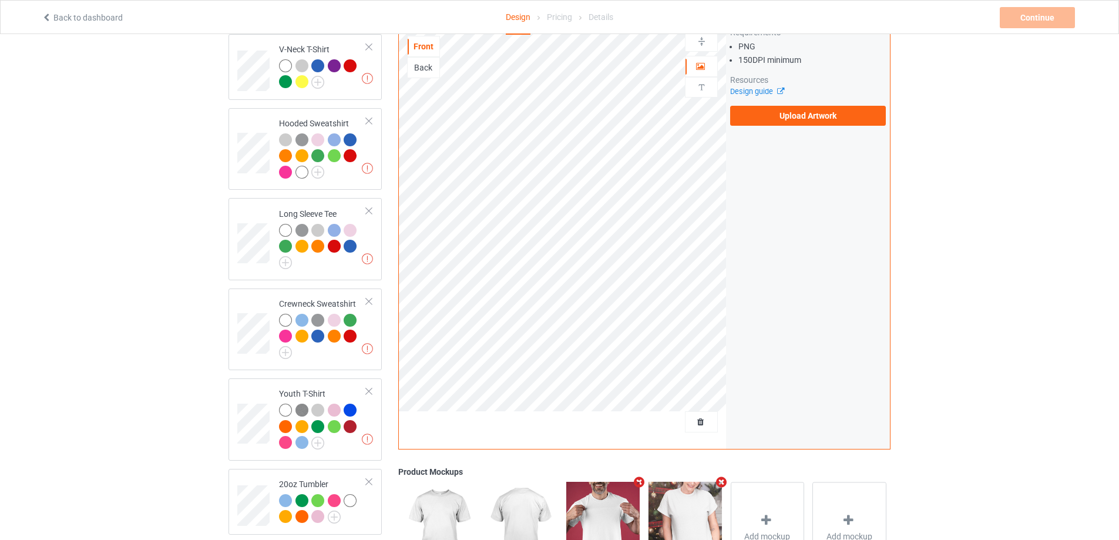
scroll to position [452, 0]
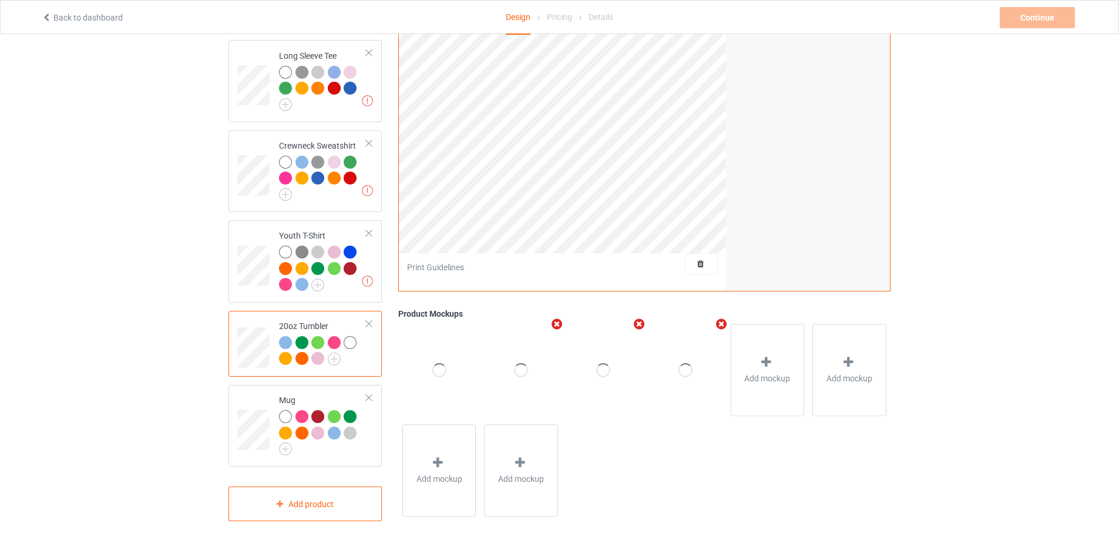
scroll to position [276, 0]
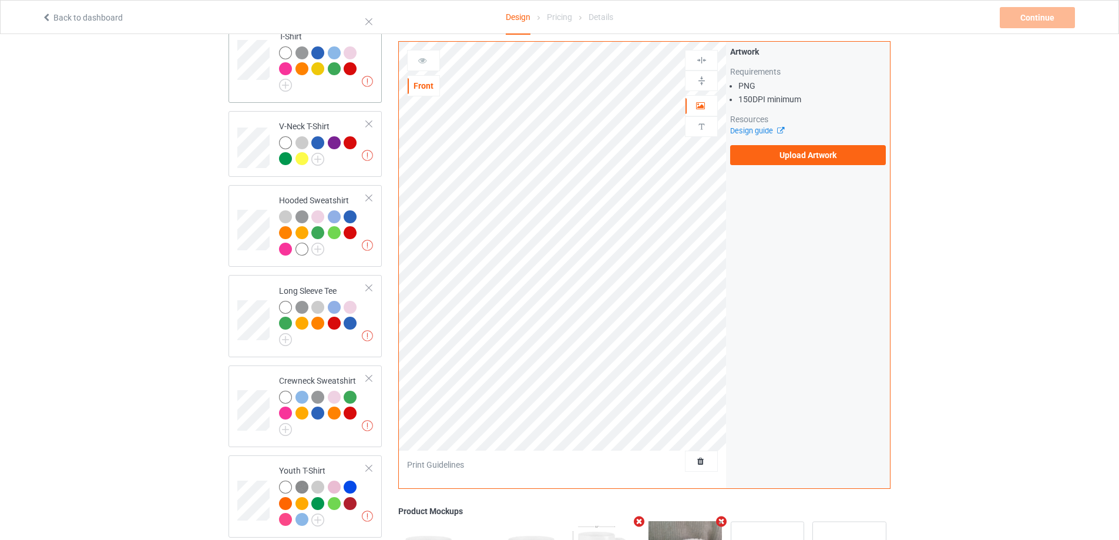
scroll to position [41, 0]
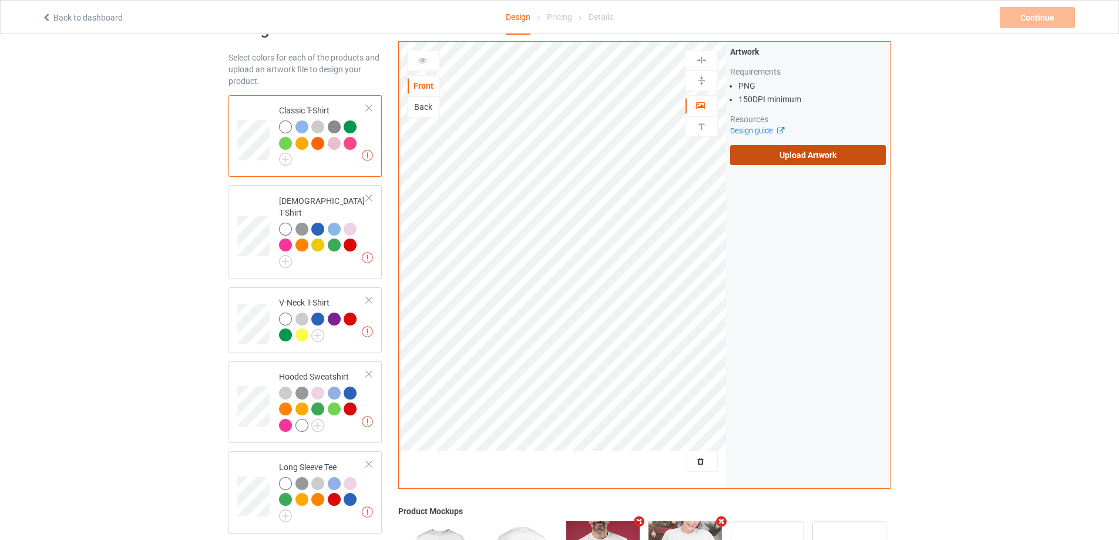
click at [800, 155] on label "Upload Artwork" at bounding box center [808, 155] width 156 height 20
click at [0, 0] on input "Upload Artwork" at bounding box center [0, 0] width 0 height 0
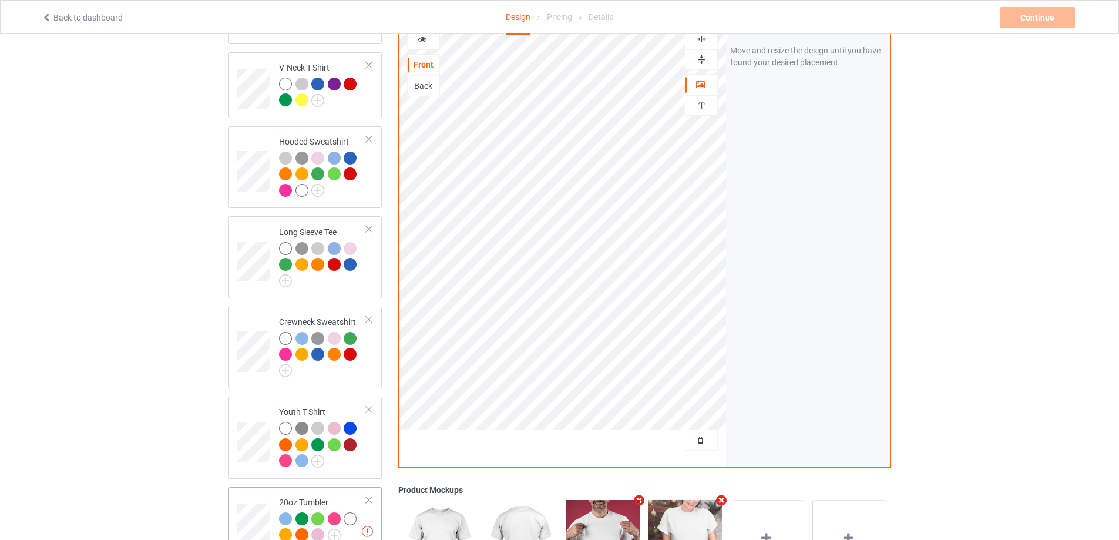
scroll to position [452, 0]
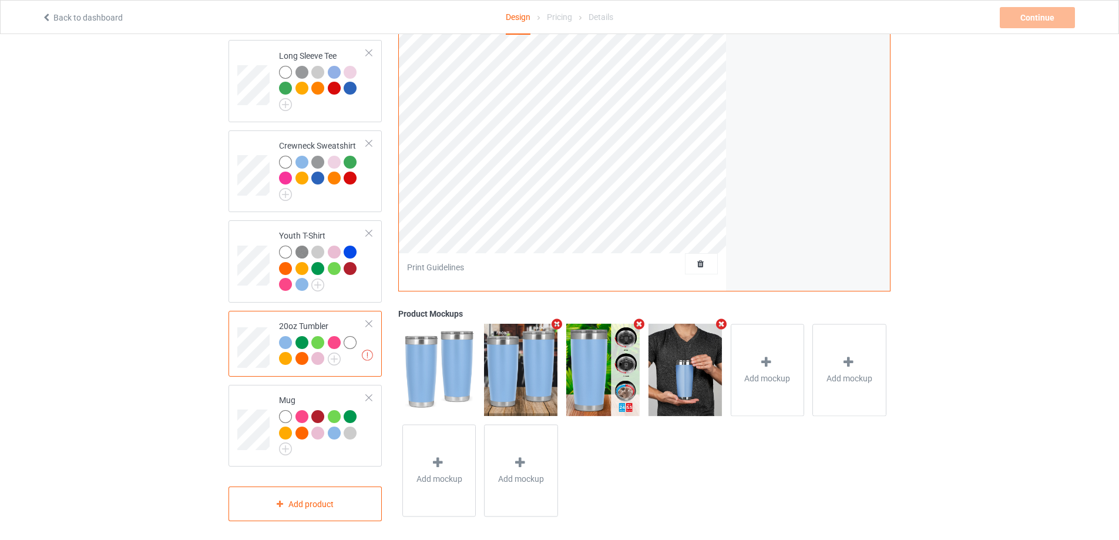
scroll to position [334, 0]
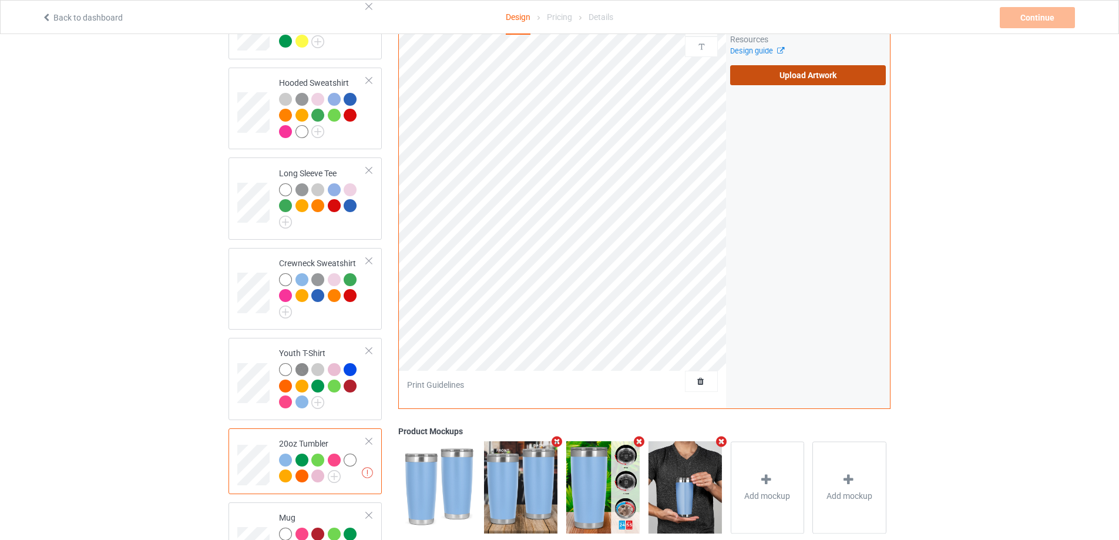
click at [764, 67] on label "Upload Artwork" at bounding box center [808, 75] width 156 height 20
click at [0, 0] on input "Upload Artwork" at bounding box center [0, 0] width 0 height 0
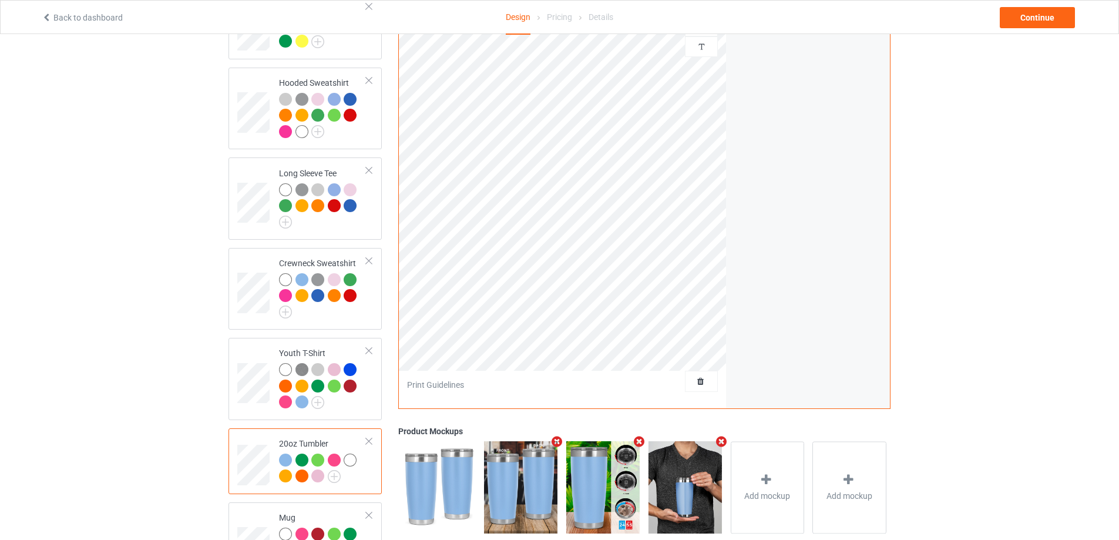
scroll to position [452, 0]
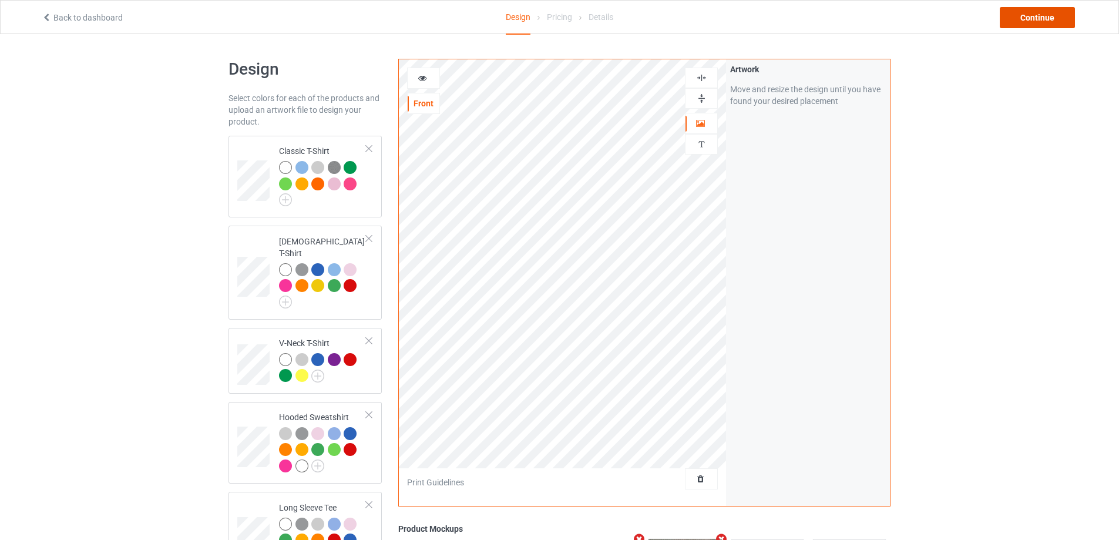
click at [1036, 17] on div "Continue" at bounding box center [1037, 17] width 75 height 21
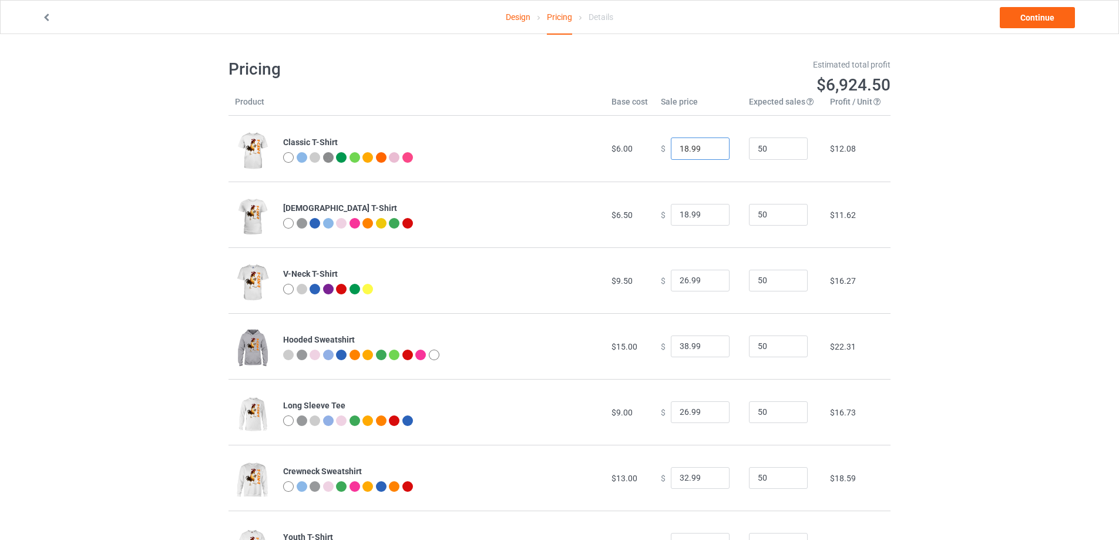
click at [679, 147] on input "18.99" at bounding box center [700, 149] width 59 height 22
type input "19.99"
click at [678, 218] on input "18.99" at bounding box center [700, 215] width 59 height 22
type input "19.99"
click at [746, 179] on td "50" at bounding box center [783, 149] width 81 height 66
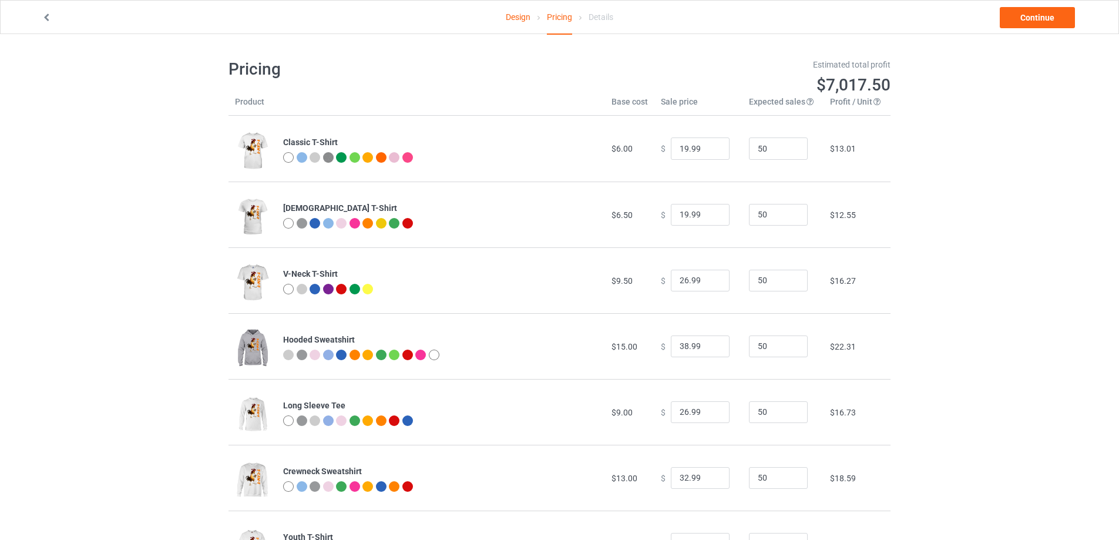
scroll to position [193, 0]
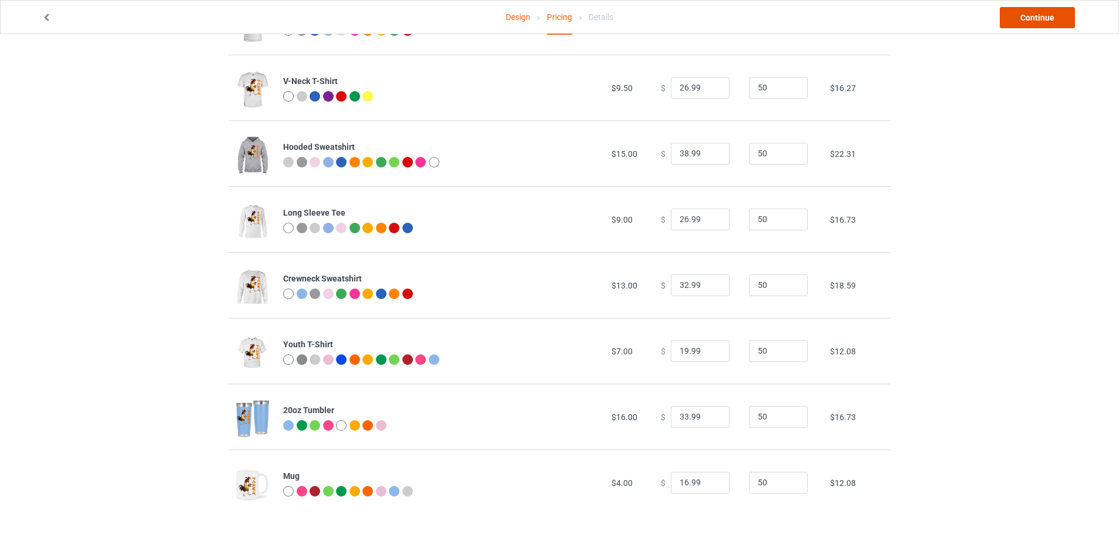
drag, startPoint x: 1031, startPoint y: 21, endPoint x: 1026, endPoint y: 28, distance: 8.8
click at [1031, 20] on link "Continue" at bounding box center [1037, 17] width 75 height 21
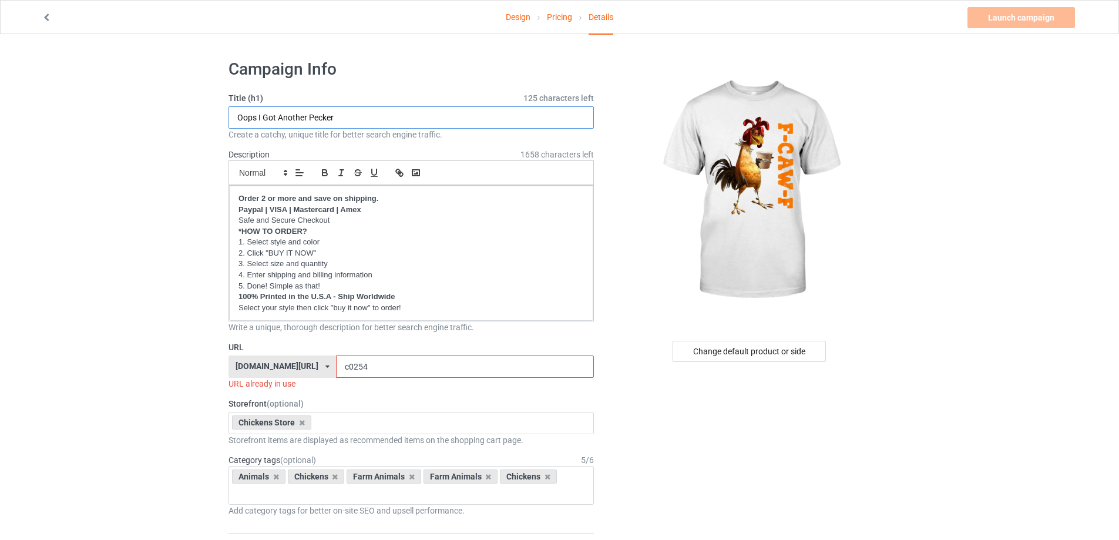
drag, startPoint x: 307, startPoint y: 119, endPoint x: 198, endPoint y: 122, distance: 108.8
type input "f"
type input "F-CAW-F"
click at [365, 365] on input "c0254" at bounding box center [464, 367] width 257 height 22
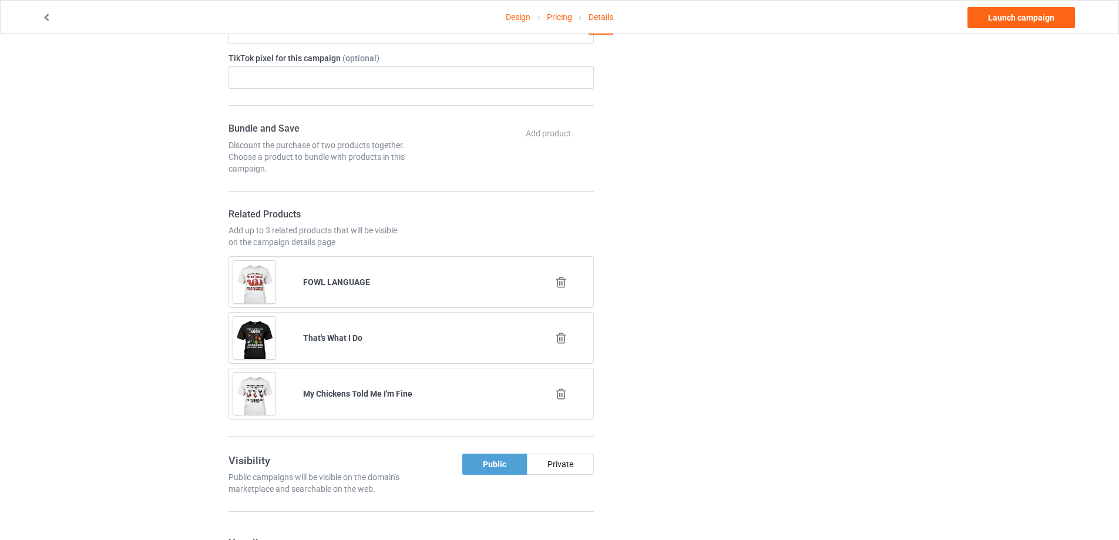
scroll to position [940, 0]
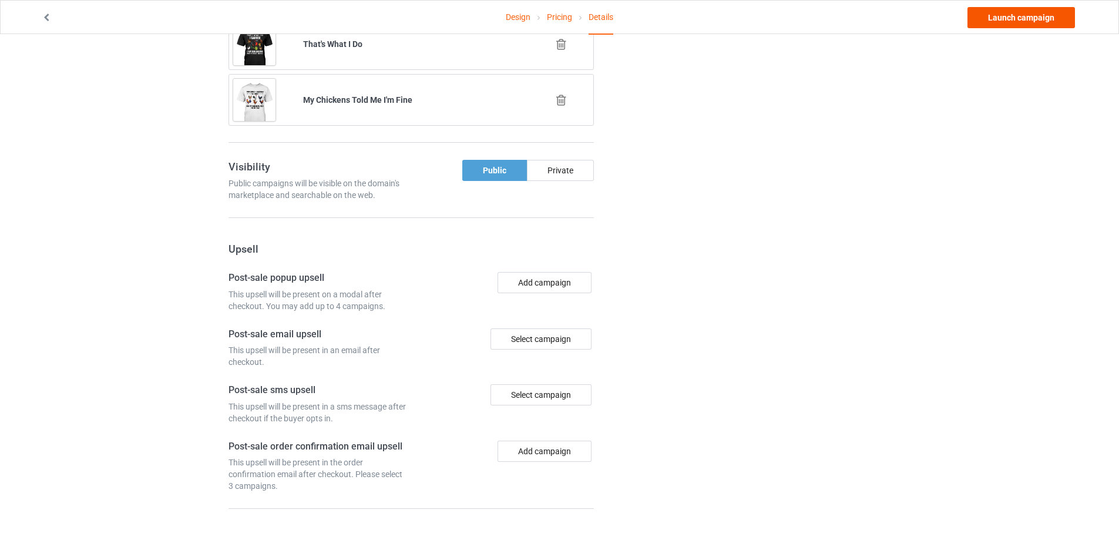
type input "c0255"
click at [1032, 18] on link "Launch campaign" at bounding box center [1022, 17] width 108 height 21
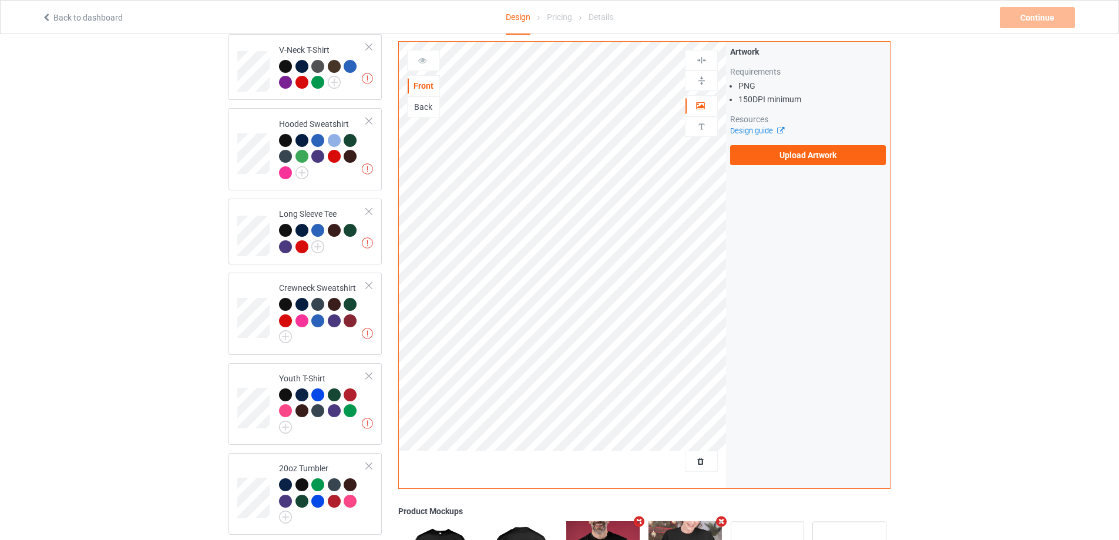
scroll to position [510, 0]
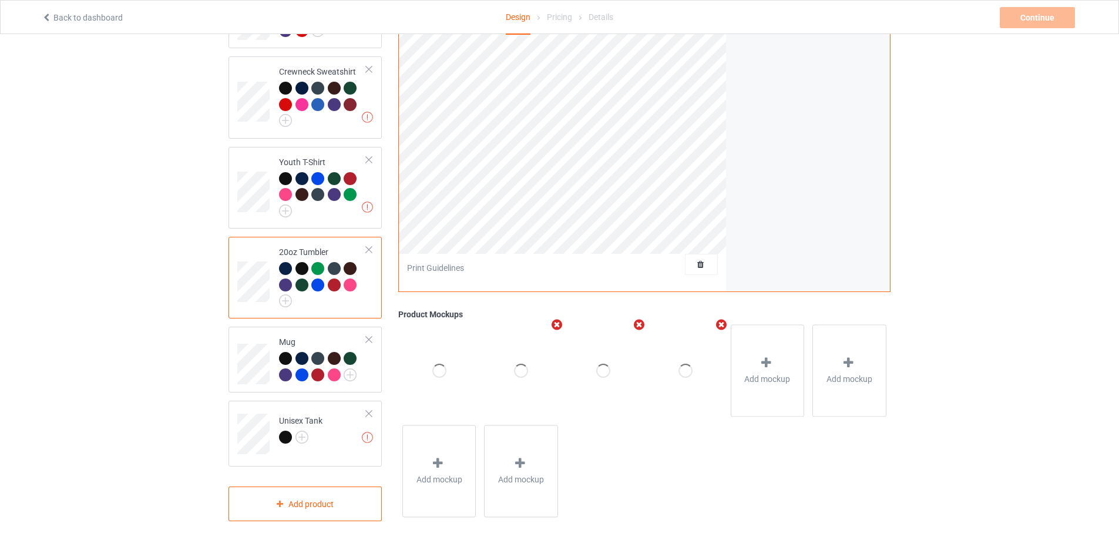
scroll to position [334, 0]
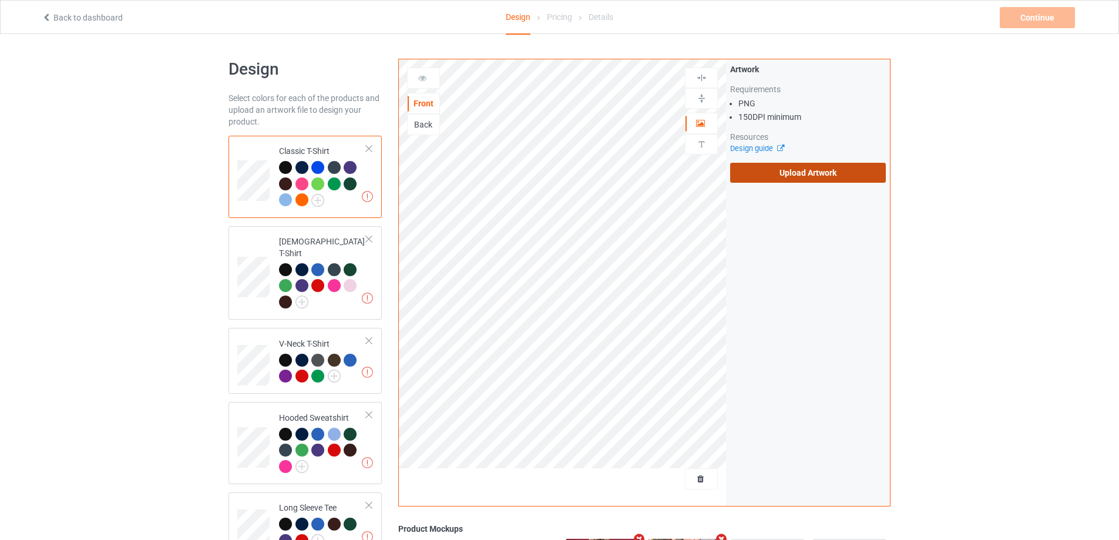
click at [774, 173] on label "Upload Artwork" at bounding box center [808, 173] width 156 height 20
click at [0, 0] on input "Upload Artwork" at bounding box center [0, 0] width 0 height 0
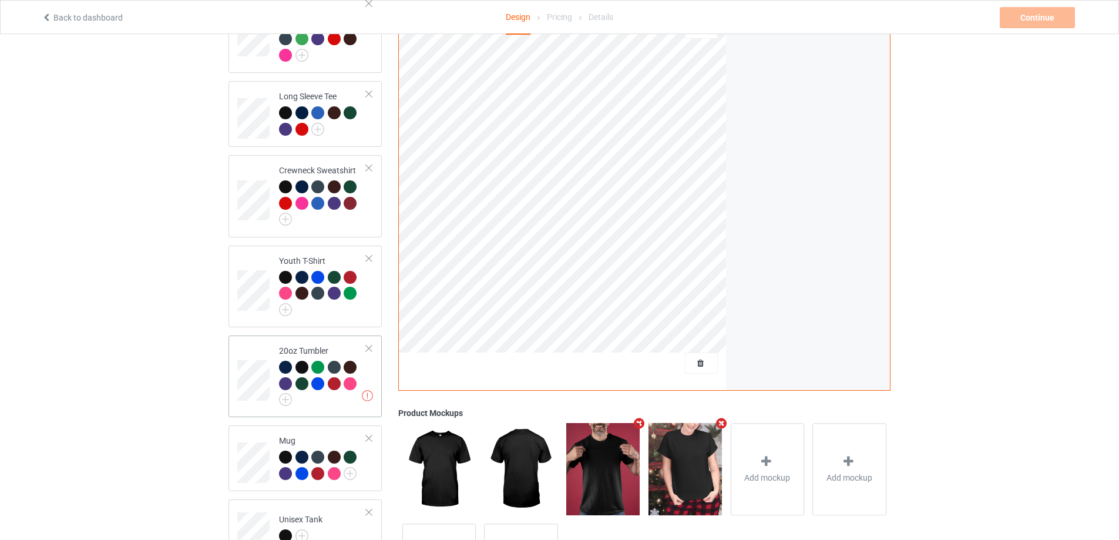
scroll to position [470, 0]
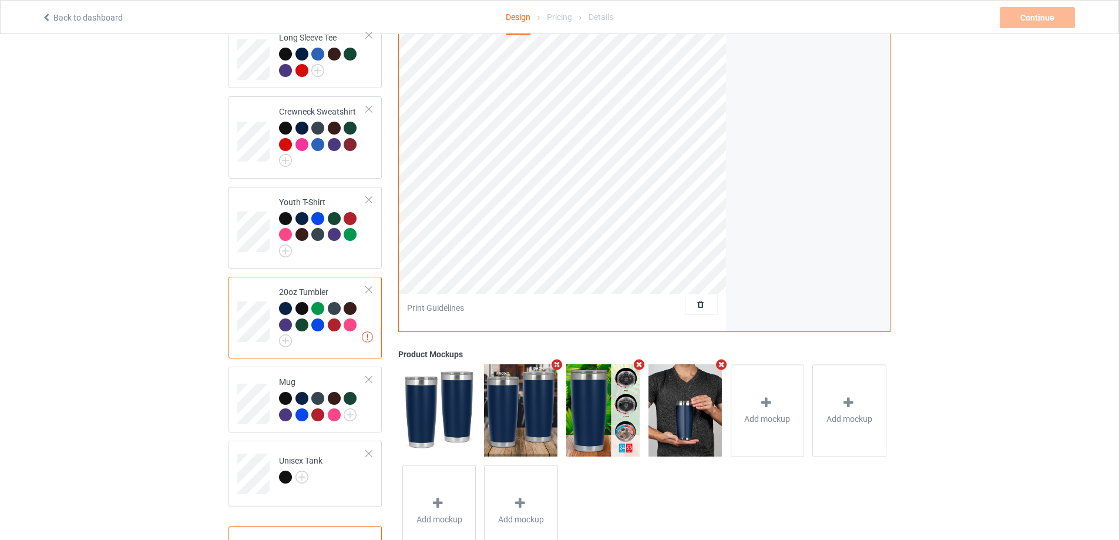
scroll to position [353, 0]
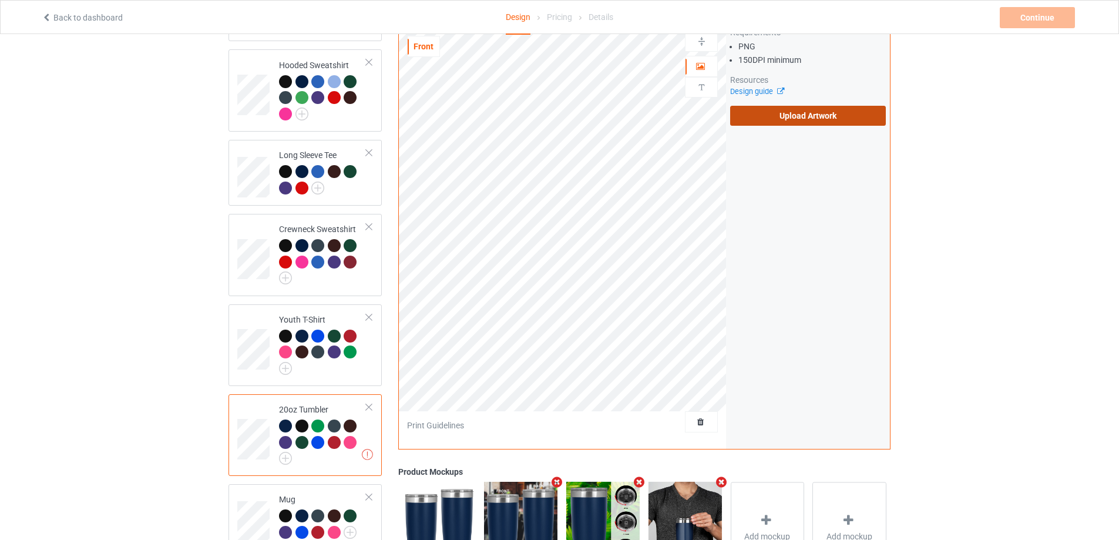
click at [776, 107] on label "Upload Artwork" at bounding box center [808, 116] width 156 height 20
click at [0, 0] on input "Upload Artwork" at bounding box center [0, 0] width 0 height 0
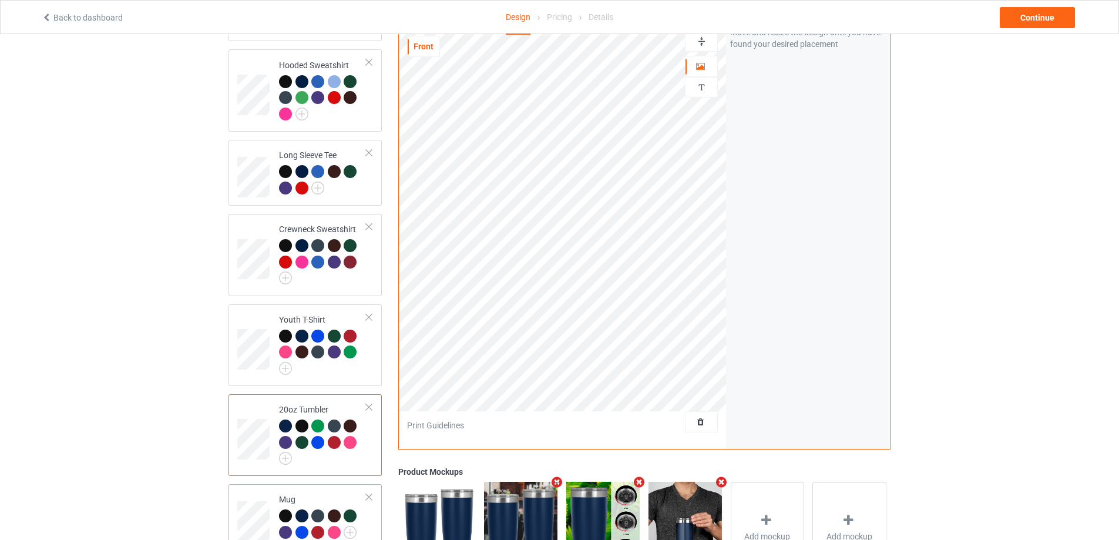
scroll to position [510, 0]
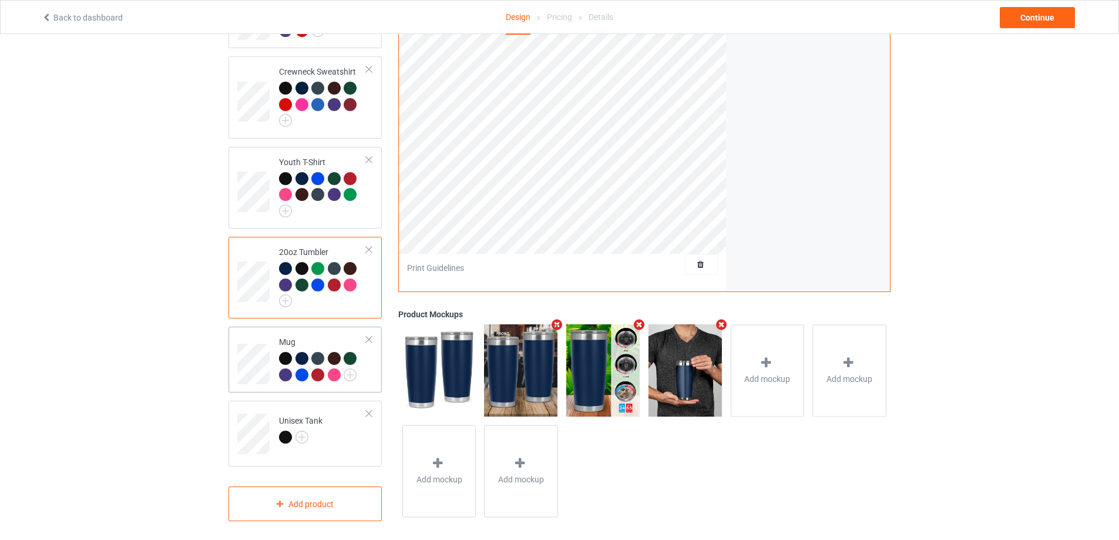
click at [229, 371] on div "Design Select colors for each of the products and upload an artwork file to des…" at bounding box center [305, 34] width 170 height 989
click at [229, 354] on div "Mug" at bounding box center [305, 360] width 153 height 66
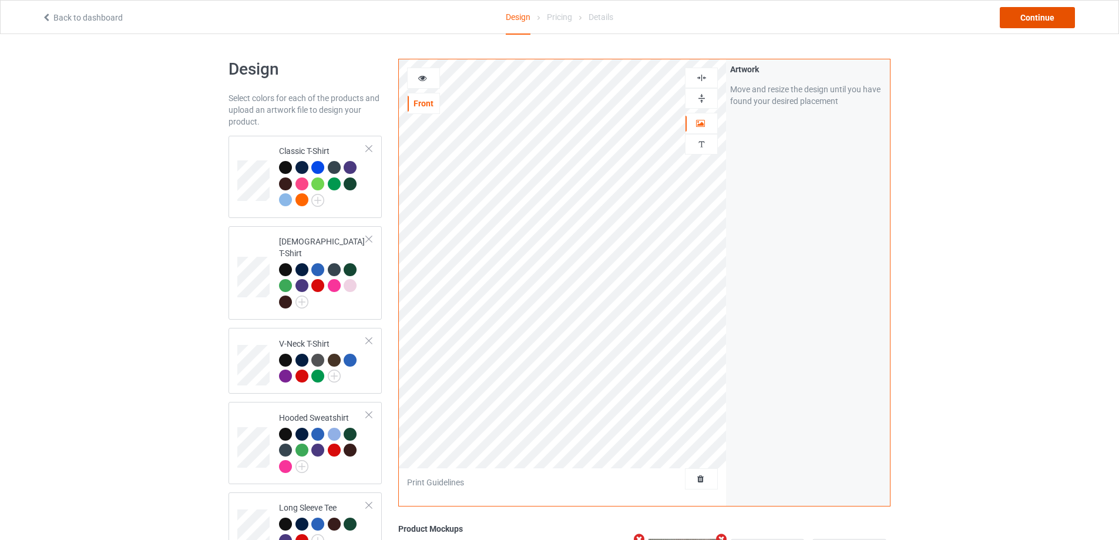
click at [1027, 14] on div "Continue" at bounding box center [1037, 17] width 75 height 21
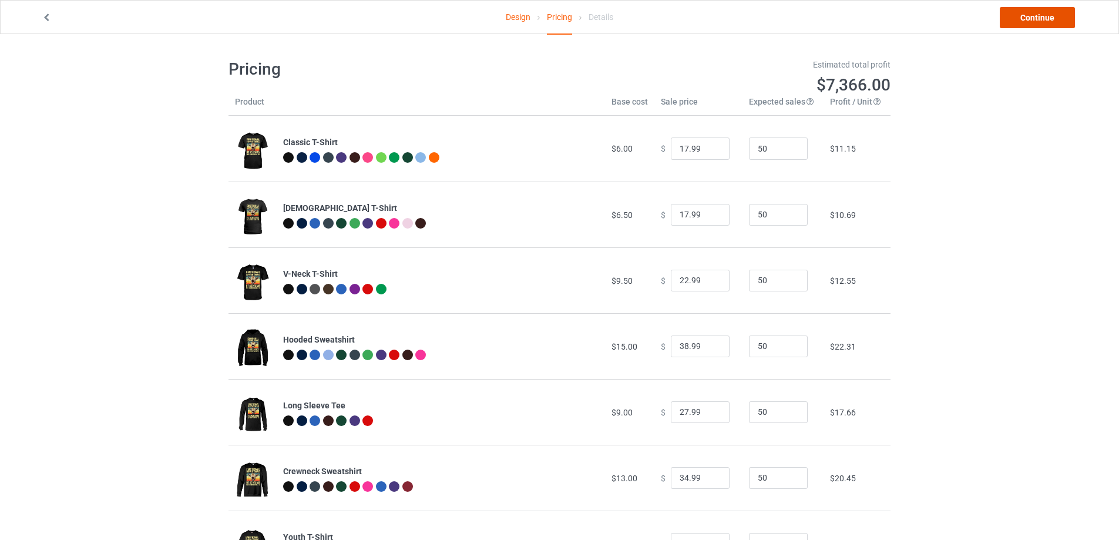
click at [1035, 15] on link "Continue" at bounding box center [1037, 17] width 75 height 21
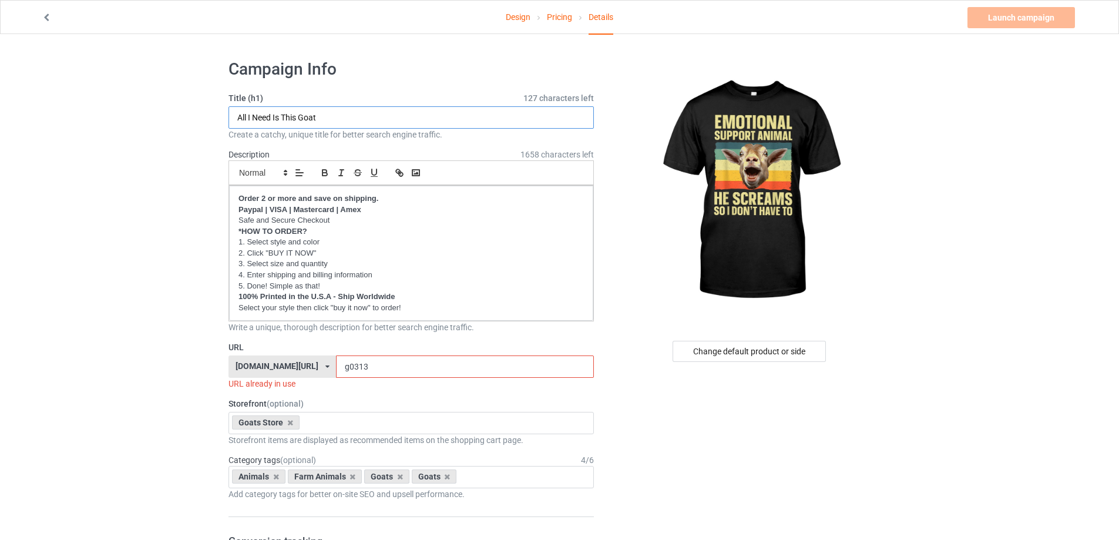
drag, startPoint x: 338, startPoint y: 110, endPoint x: 174, endPoint y: 118, distance: 164.1
type input "e"
type input "Emotional Support Animal"
click at [371, 364] on input "g0313" at bounding box center [464, 367] width 257 height 22
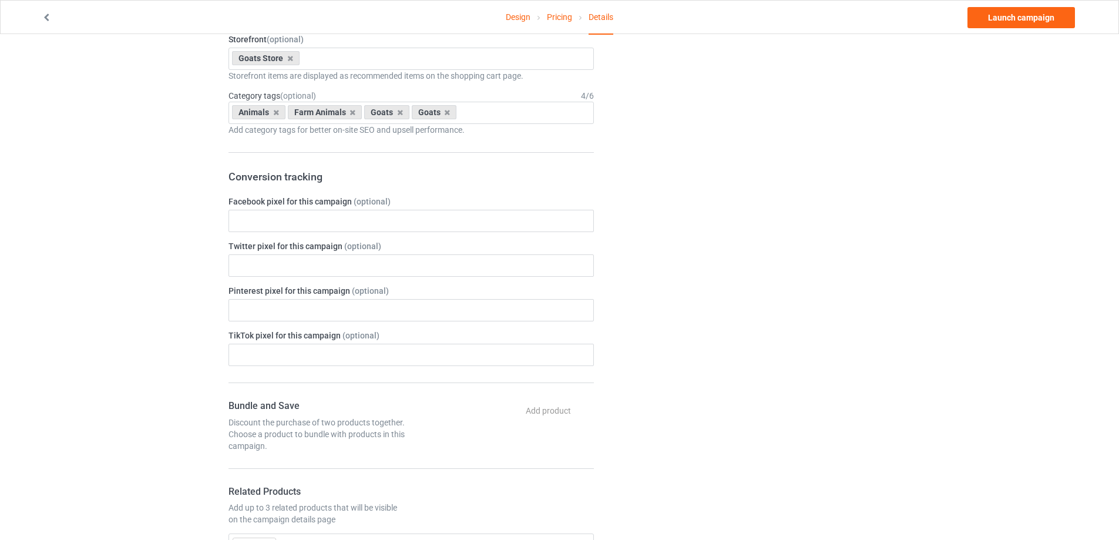
scroll to position [59, 0]
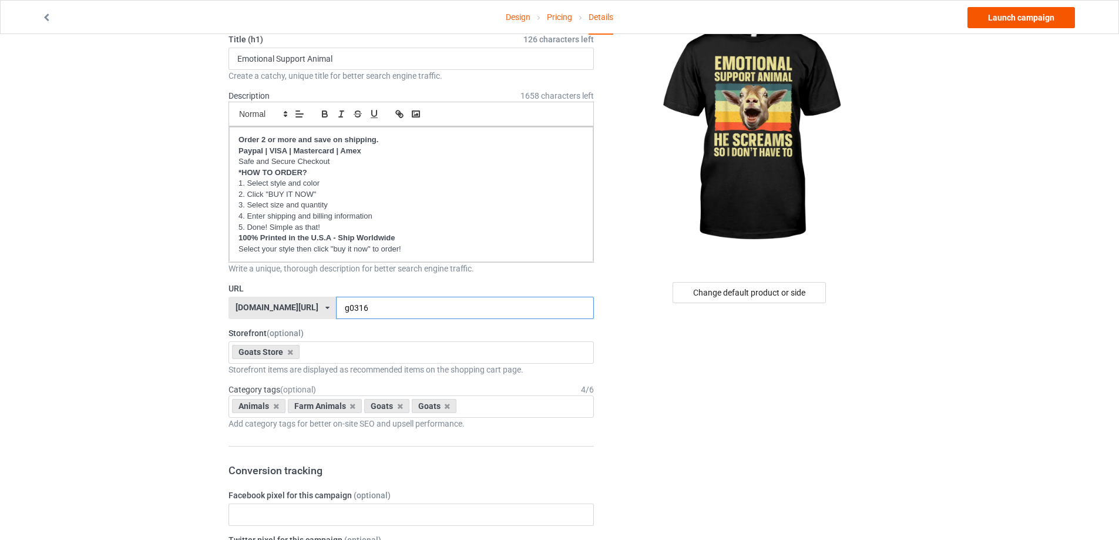
type input "g0316"
click at [1032, 17] on link "Launch campaign" at bounding box center [1022, 17] width 108 height 21
